Goal: Check status

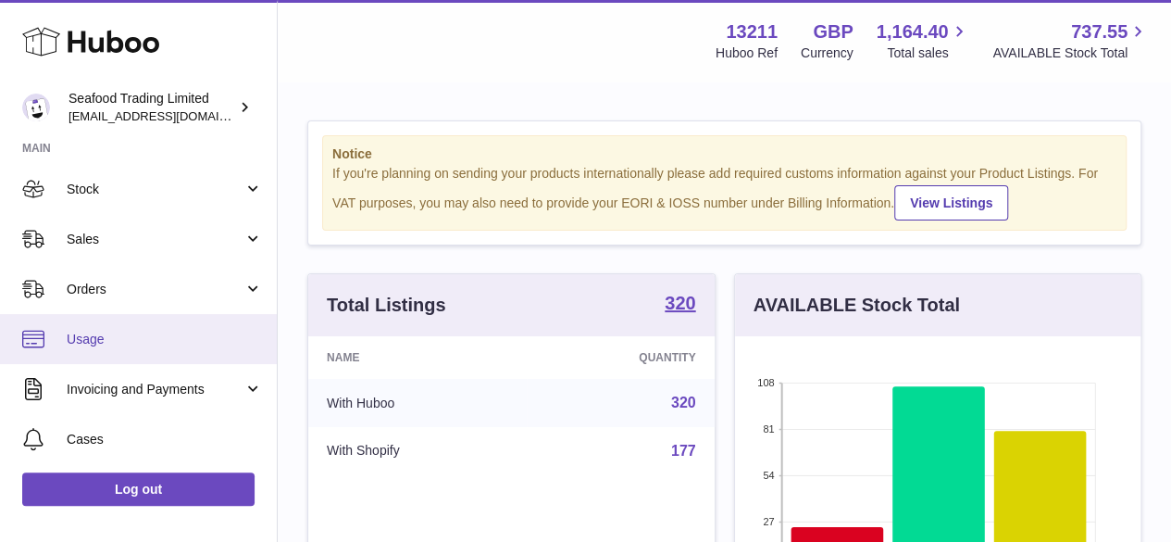
scroll to position [93, 0]
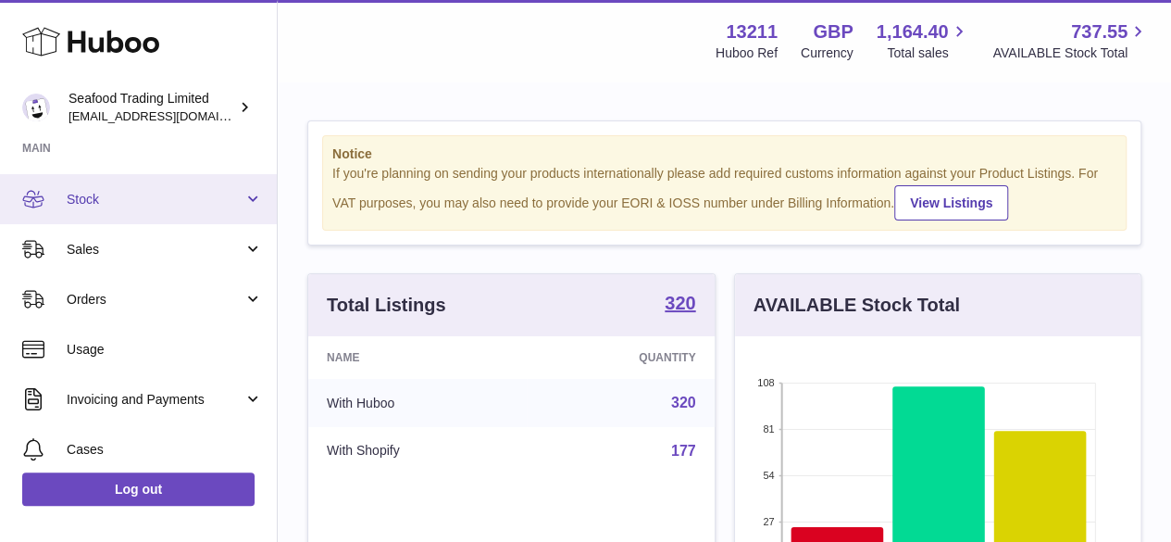
click at [91, 202] on span "Stock" at bounding box center [155, 200] width 177 height 18
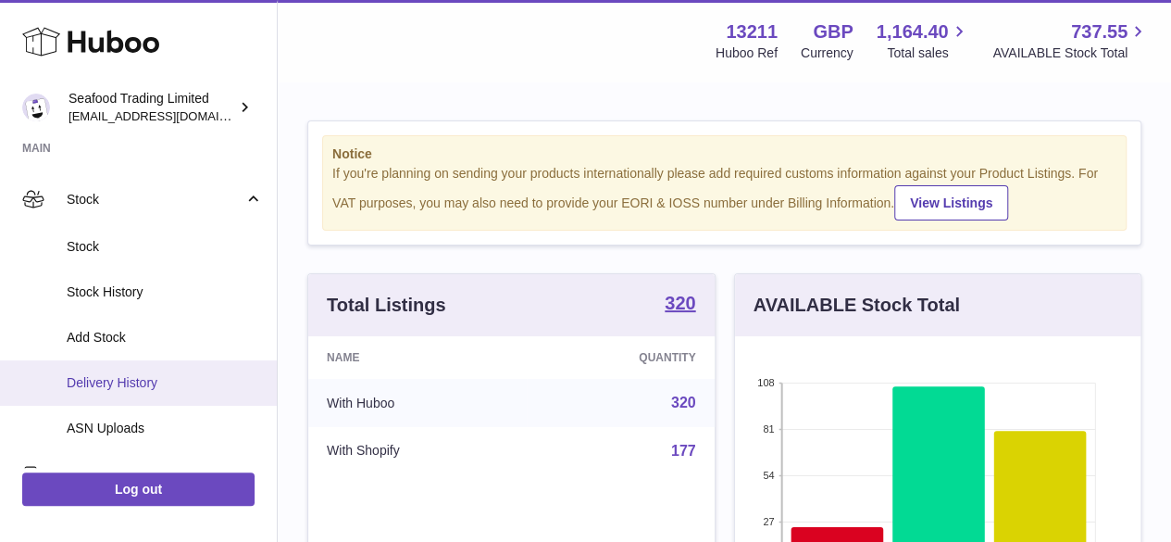
click at [126, 383] on span "Delivery History" at bounding box center [165, 383] width 196 height 18
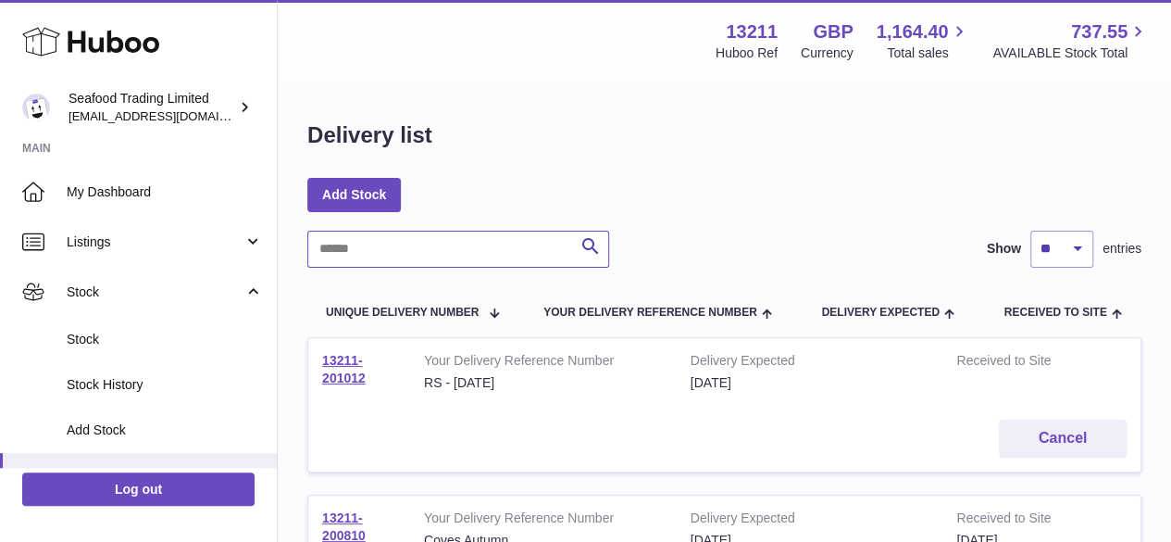
click at [399, 243] on input "text" at bounding box center [458, 249] width 302 height 37
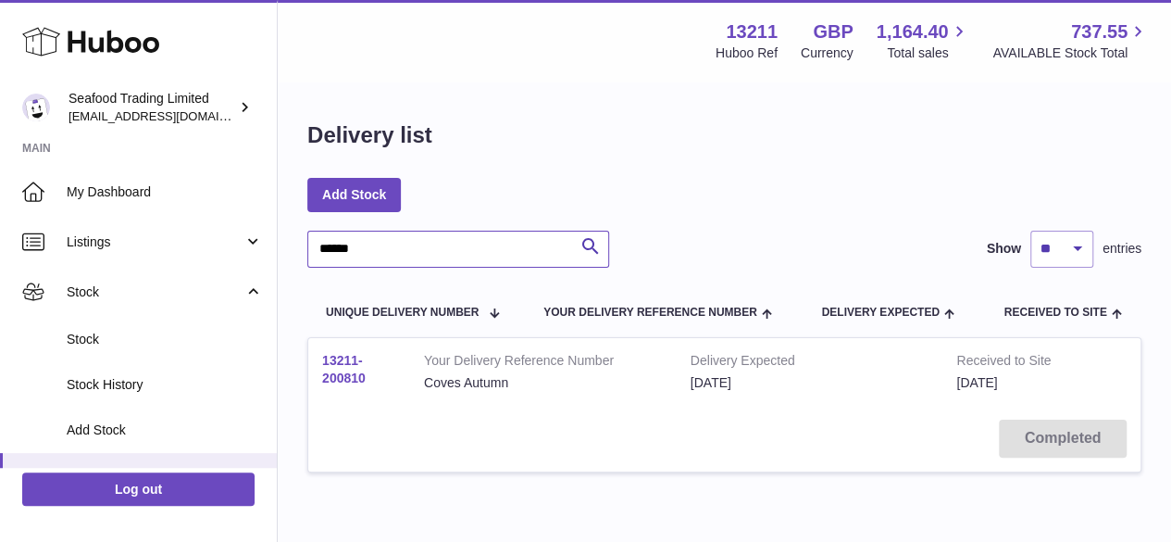
type input "******"
click at [329, 377] on link "13211-200810" at bounding box center [344, 369] width 44 height 32
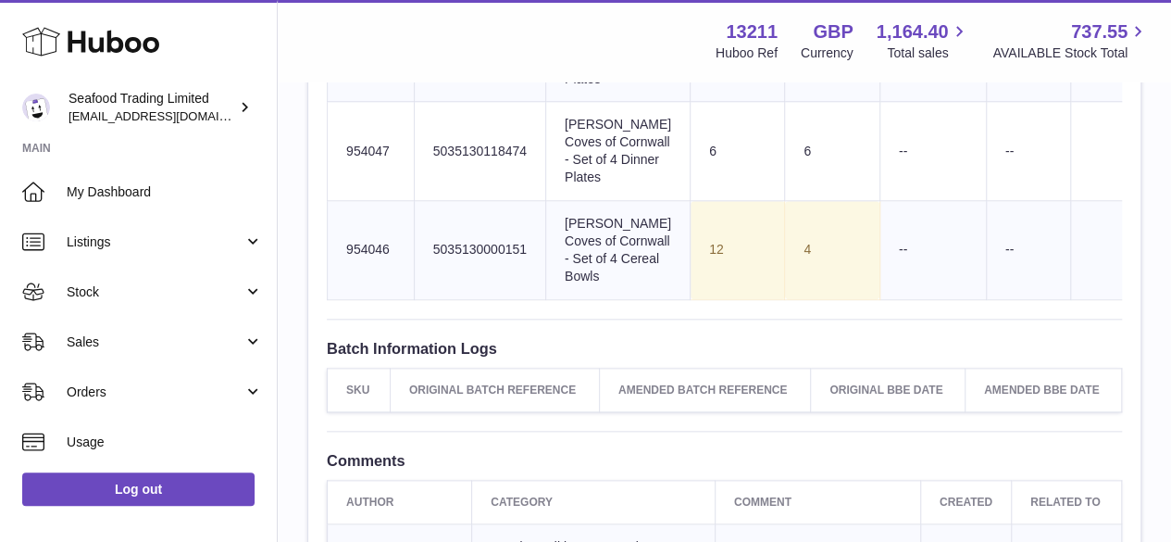
scroll to position [854, 0]
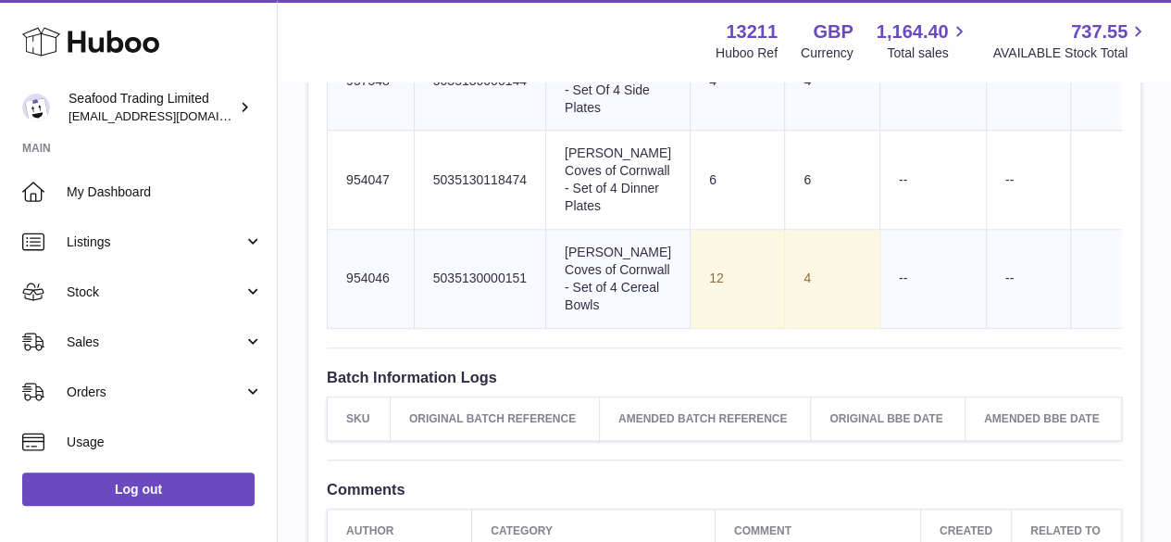
click at [691, 230] on td "Sent Quantity 6" at bounding box center [738, 180] width 94 height 99
